Goal: Task Accomplishment & Management: Manage account settings

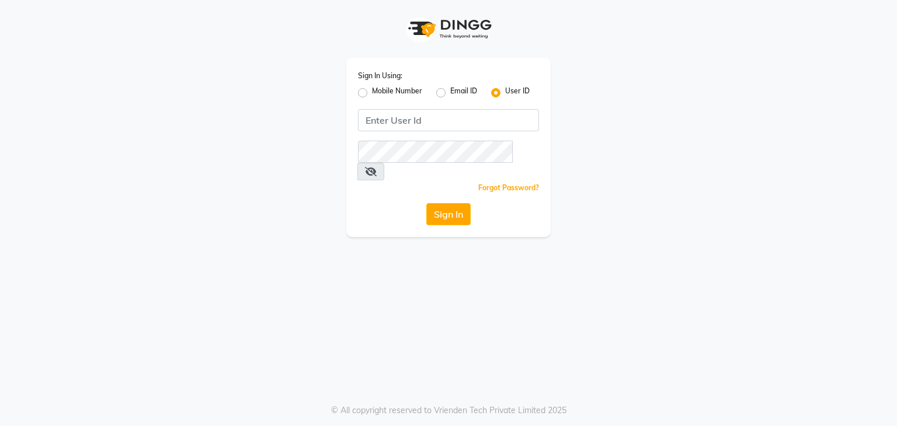
click at [372, 94] on label "Mobile Number" at bounding box center [397, 93] width 50 height 14
click at [372, 93] on input "Mobile Number" at bounding box center [376, 90] width 8 height 8
radio input "true"
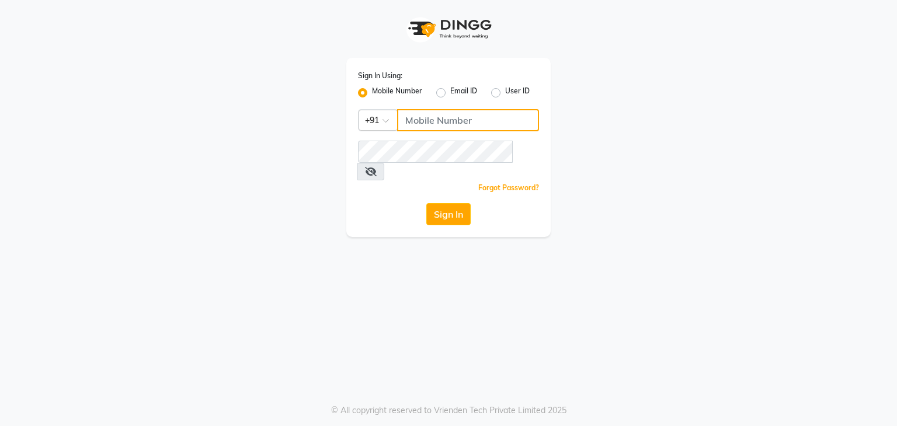
click at [406, 113] on input "Username" at bounding box center [468, 120] width 142 height 22
click at [505, 96] on label "User ID" at bounding box center [517, 93] width 25 height 14
click at [505, 93] on input "User ID" at bounding box center [509, 90] width 8 height 8
radio input "true"
radio input "false"
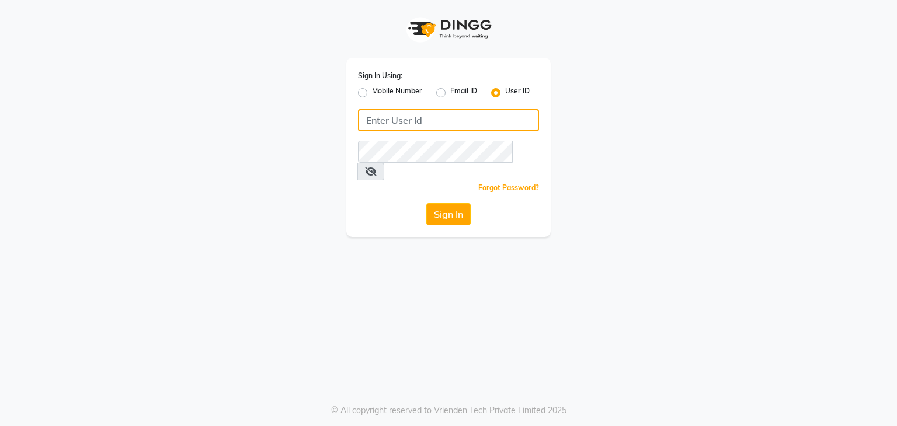
click at [475, 124] on input "Username" at bounding box center [448, 120] width 181 height 22
type input "Black"
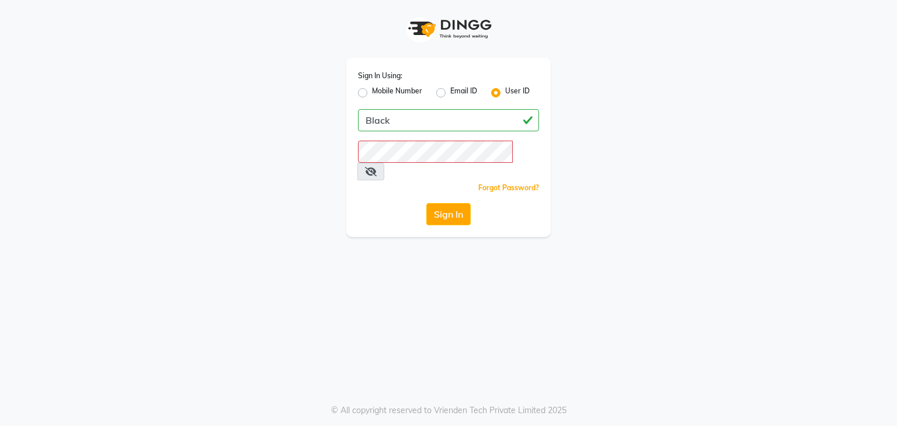
click at [614, 88] on div "Sign In Using: Mobile Number Email ID User ID Black Remember me Forgot Password…" at bounding box center [449, 118] width 666 height 237
click at [426, 203] on button "Sign In" at bounding box center [448, 214] width 44 height 22
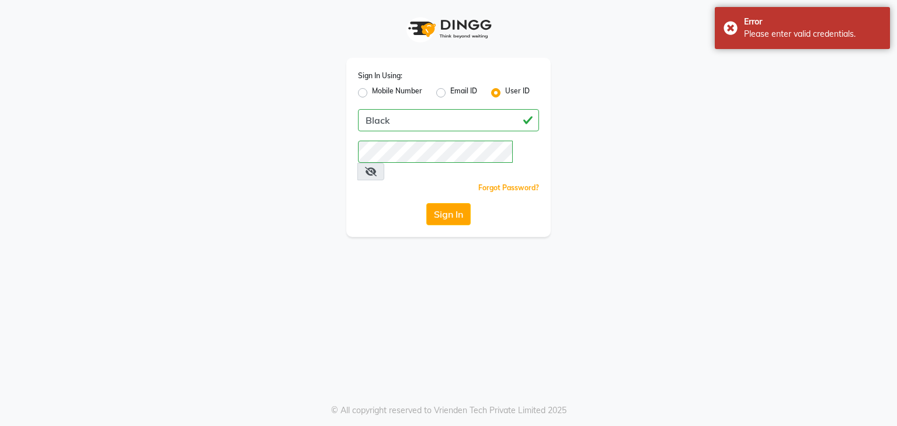
click at [377, 167] on icon at bounding box center [371, 171] width 12 height 9
click at [451, 203] on button "Sign In" at bounding box center [448, 214] width 44 height 22
